Goal: Information Seeking & Learning: Learn about a topic

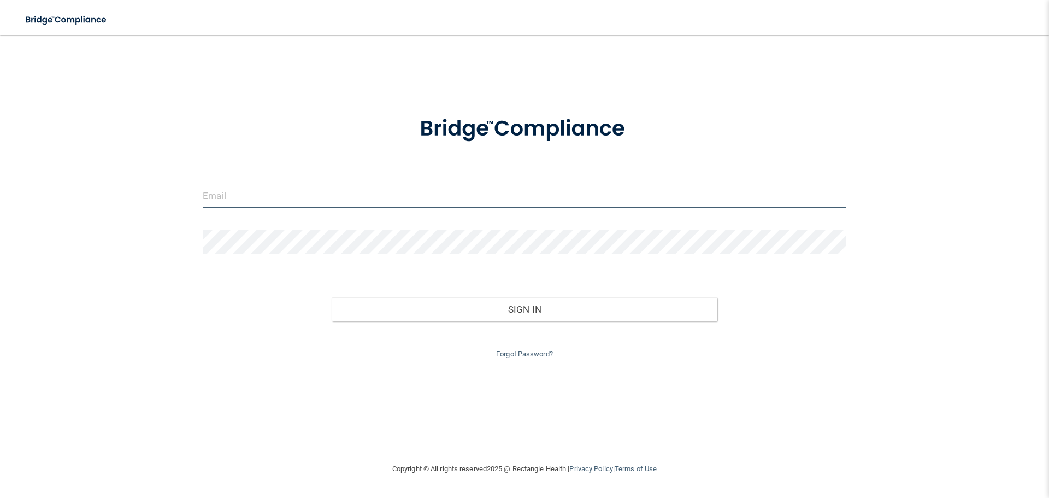
click at [204, 197] on input "email" at bounding box center [525, 196] width 644 height 25
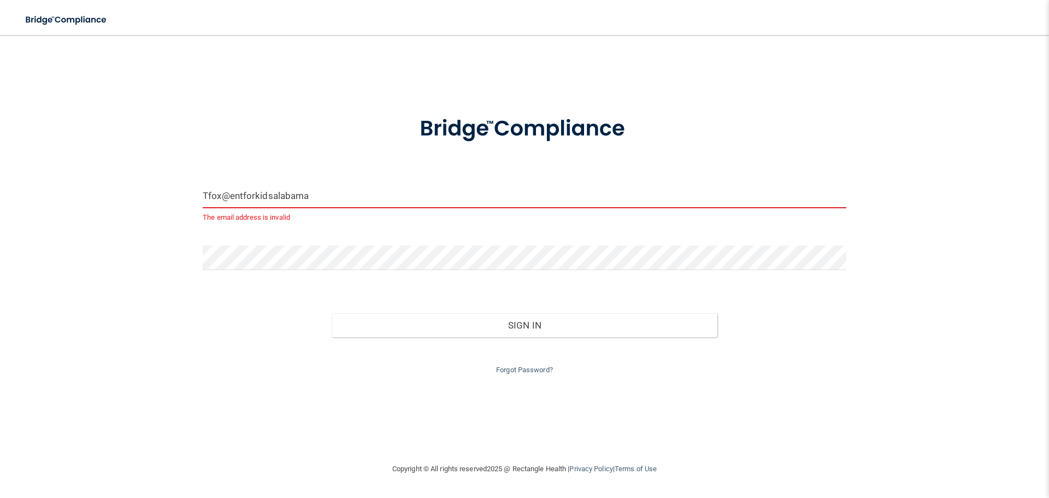
click at [319, 190] on input "Tfox@entforkidsalabama" at bounding box center [525, 196] width 644 height 25
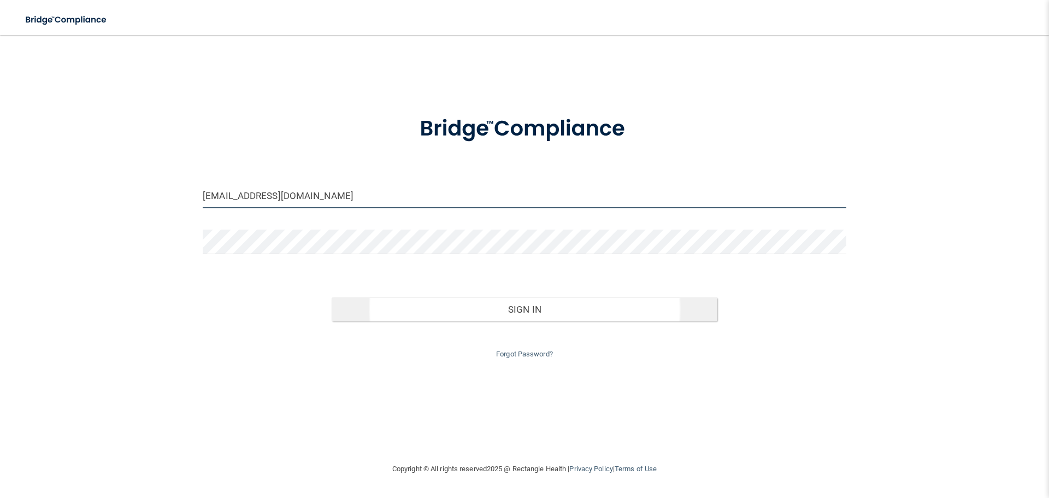
type input "[EMAIL_ADDRESS][DOMAIN_NAME]"
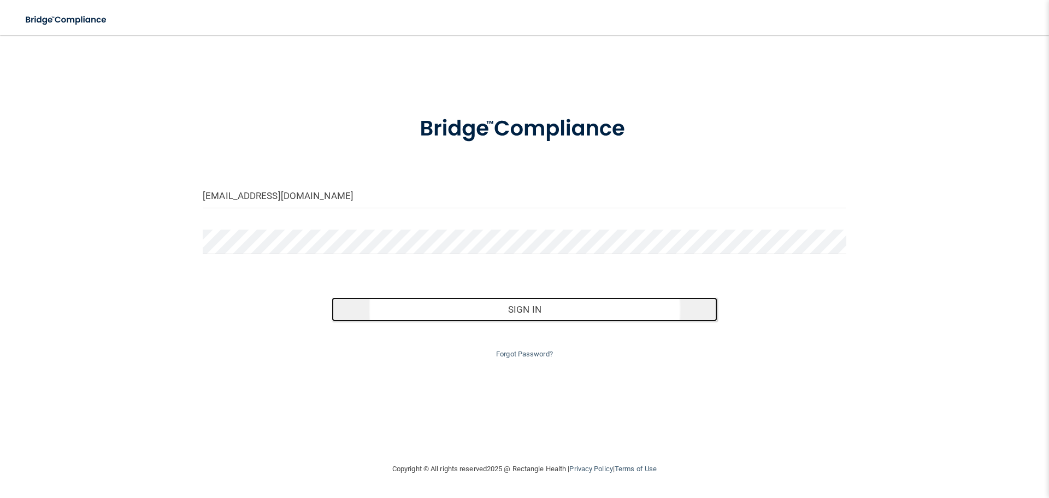
click at [518, 310] on button "Sign In" at bounding box center [525, 309] width 386 height 24
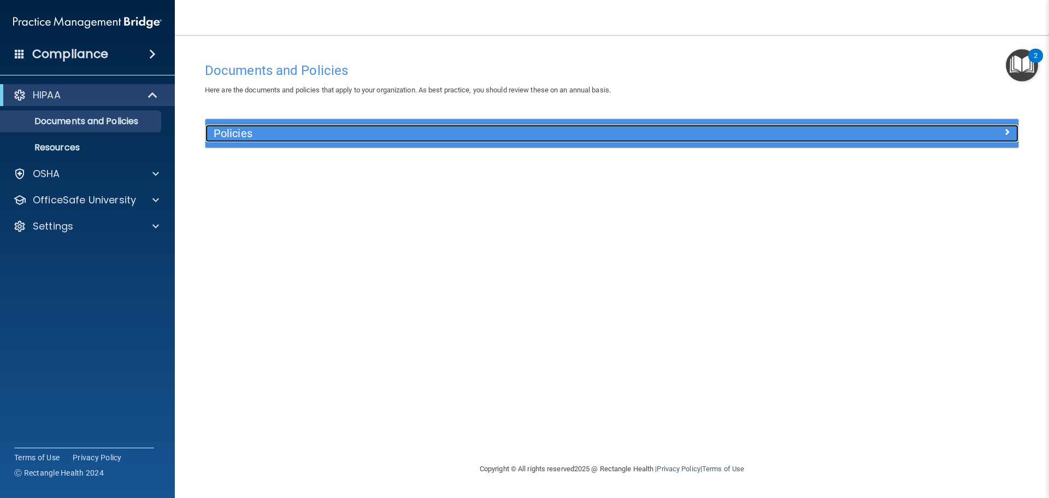
click at [238, 130] on h5 "Policies" at bounding box center [510, 133] width 593 height 12
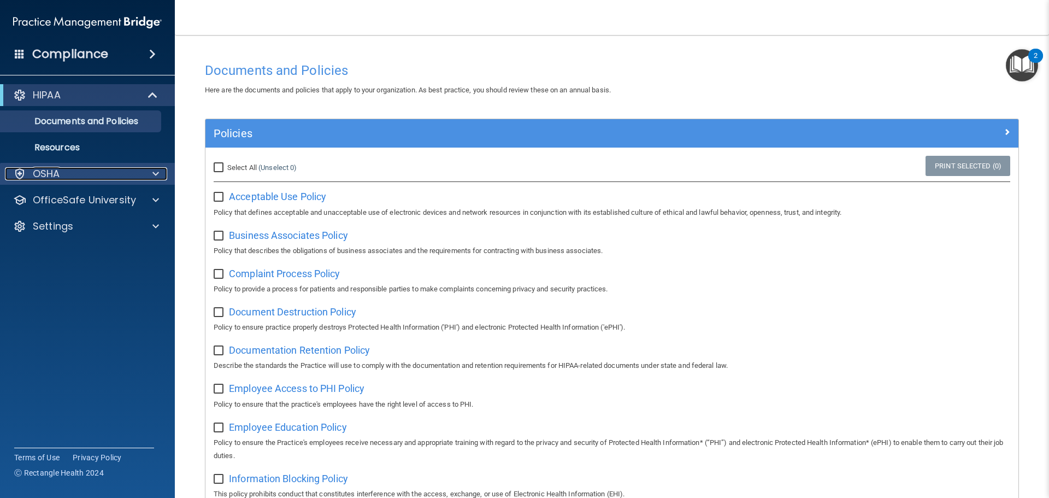
click at [53, 173] on p "OSHA" at bounding box center [46, 173] width 27 height 13
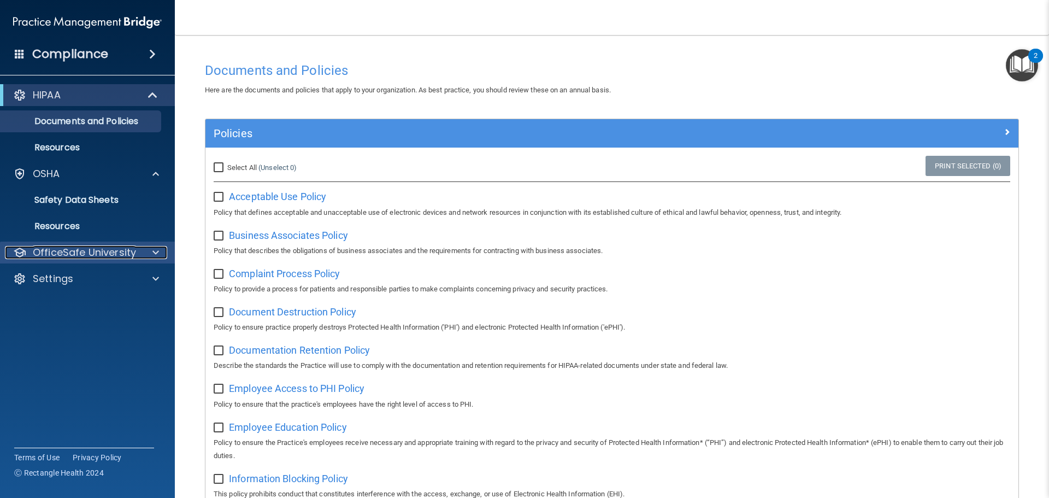
click at [51, 252] on p "OfficeSafe University" at bounding box center [84, 252] width 103 height 13
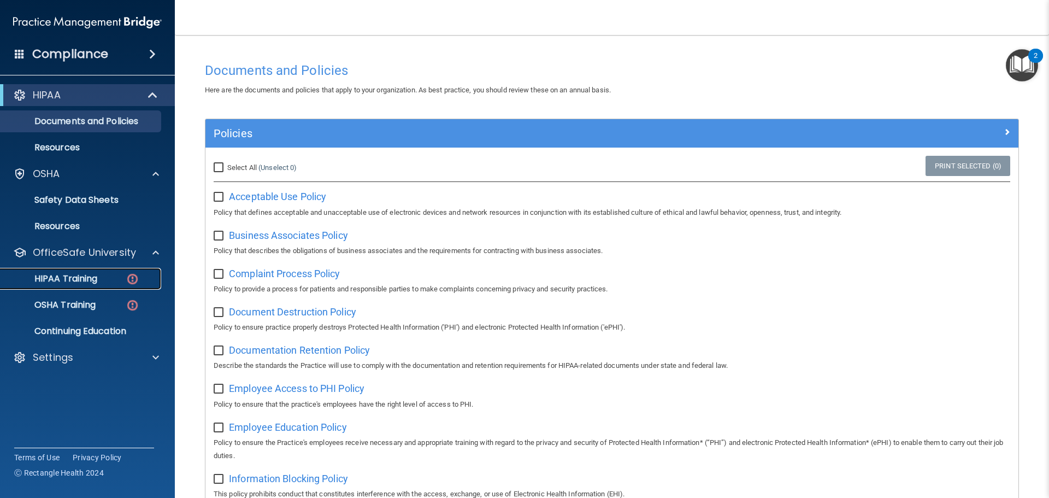
click at [132, 277] on img at bounding box center [133, 279] width 14 height 14
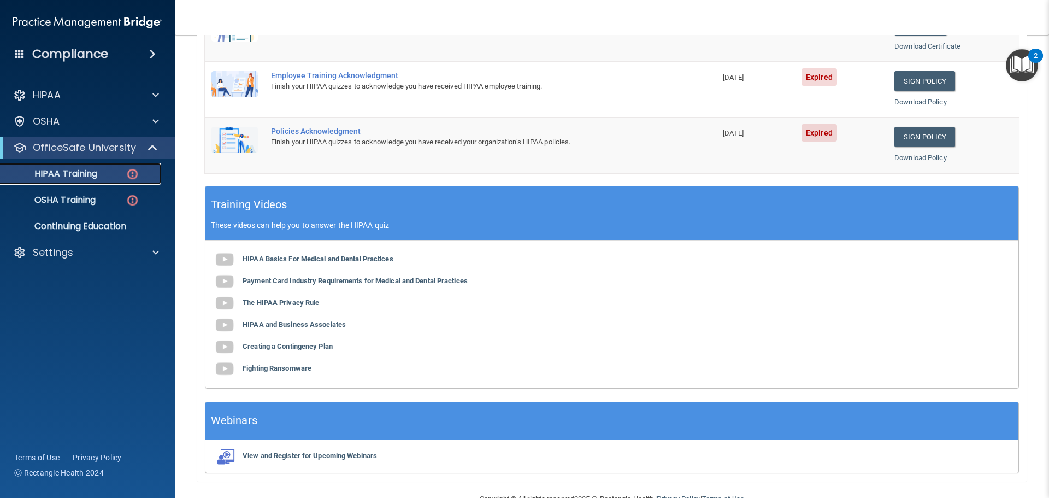
scroll to position [325, 0]
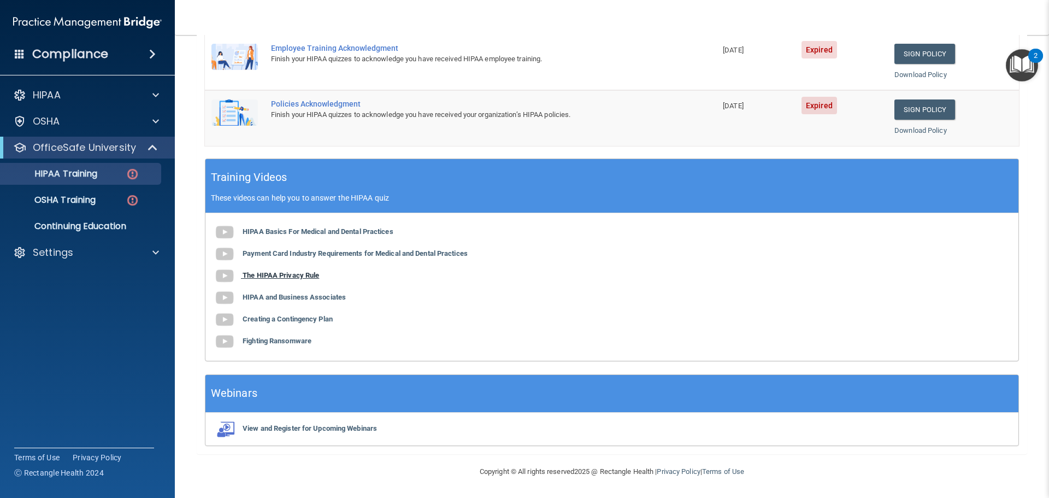
click at [296, 274] on b "The HIPAA Privacy Rule" at bounding box center [281, 275] width 76 height 8
click at [294, 317] on b "Creating a Contingency Plan" at bounding box center [288, 319] width 90 height 8
